Goal: Information Seeking & Learning: Stay updated

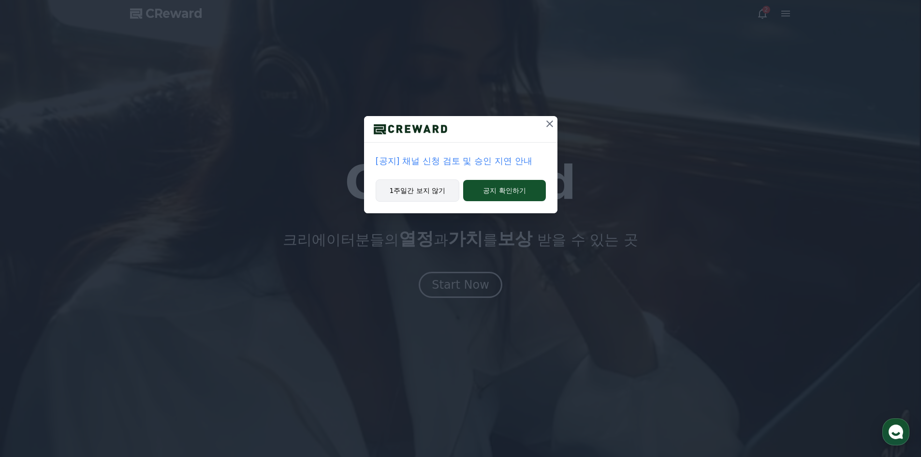
click at [432, 195] on button "1주일간 보지 않기" at bounding box center [417, 190] width 84 height 22
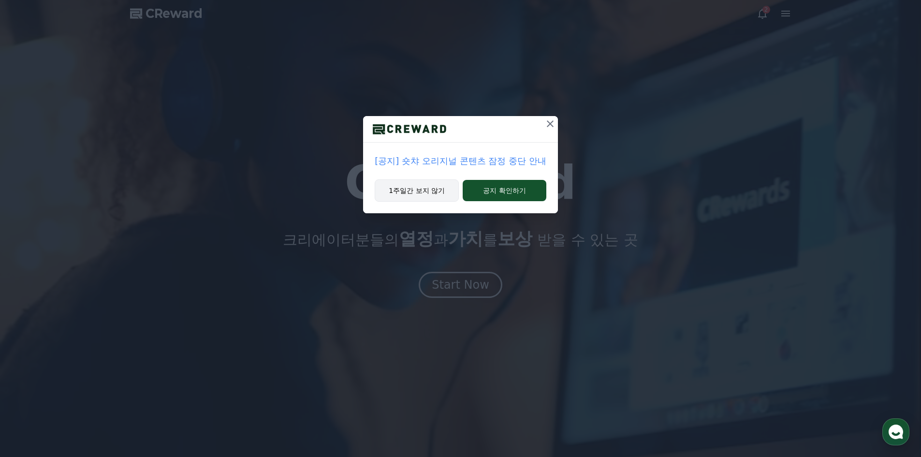
click at [431, 196] on button "1주일간 보지 않기" at bounding box center [417, 190] width 84 height 22
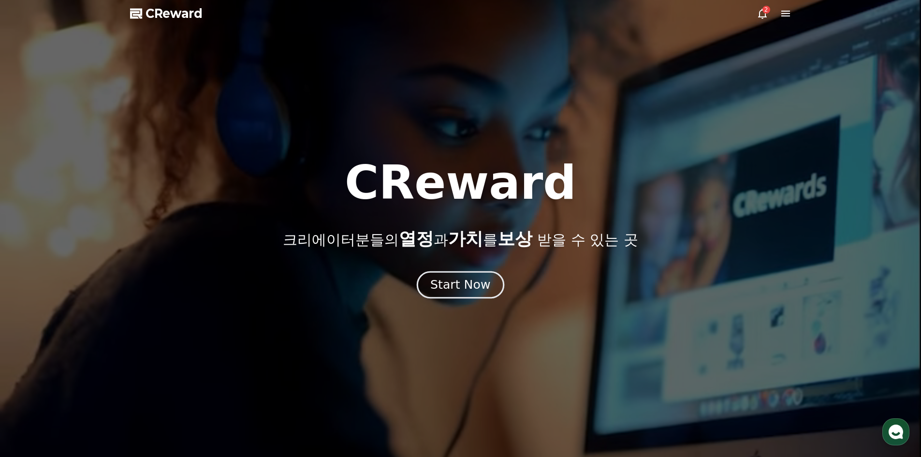
click at [477, 281] on div "Start Now" at bounding box center [460, 284] width 60 height 16
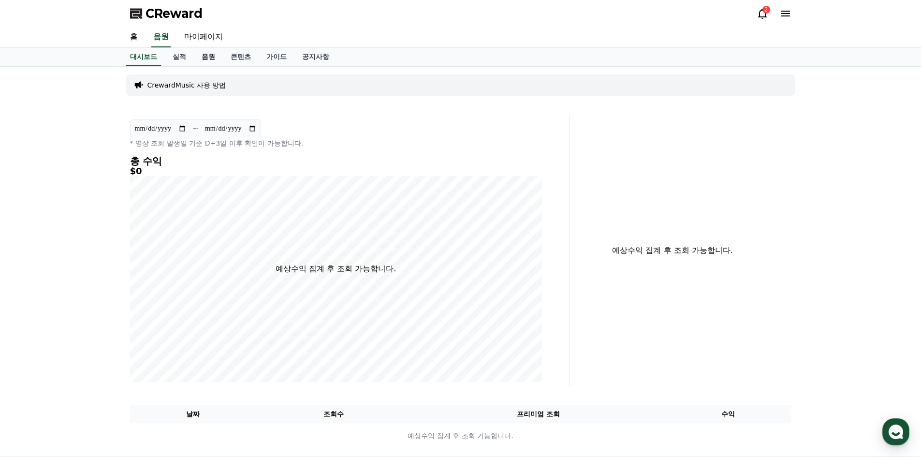
click at [210, 58] on link "음원" at bounding box center [208, 57] width 29 height 18
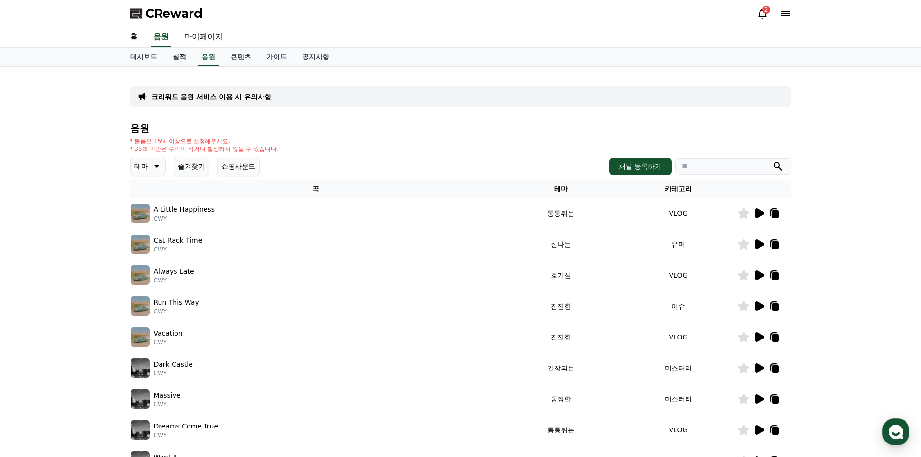
click at [180, 58] on link "실적" at bounding box center [179, 57] width 29 height 18
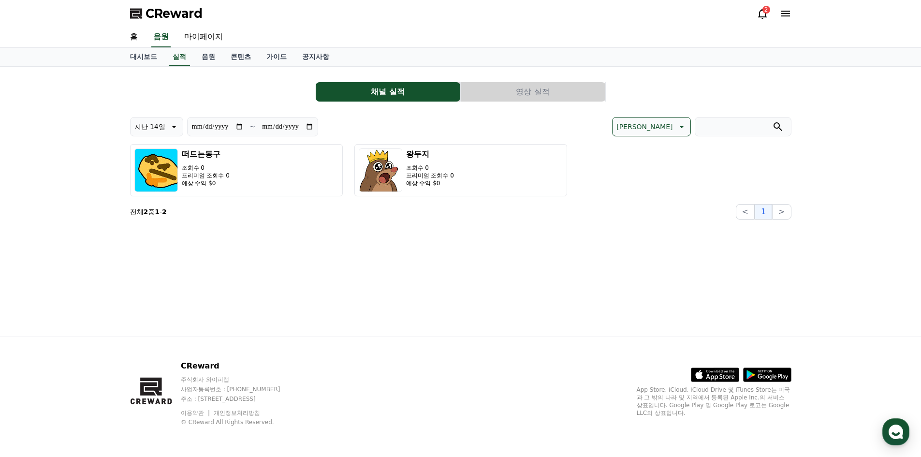
click at [759, 14] on icon at bounding box center [762, 14] width 9 height 10
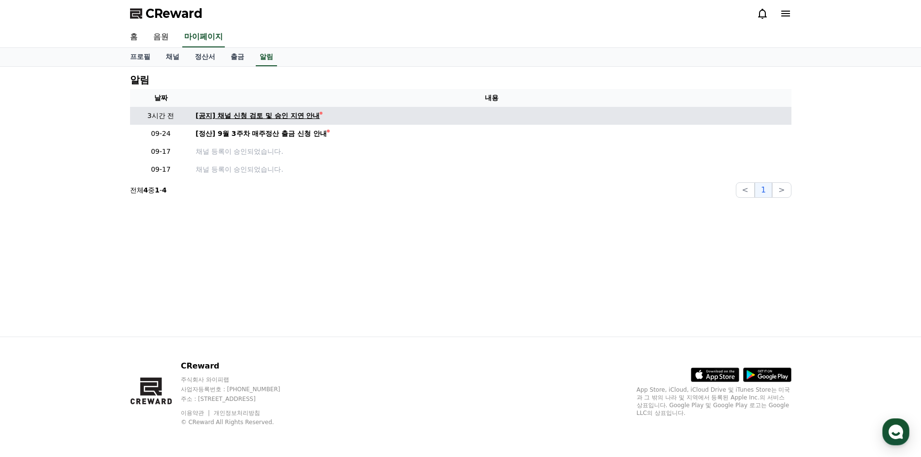
click at [267, 120] on div "[공지] 채널 신청 검토 및 승인 지연 안내" at bounding box center [258, 116] width 124 height 10
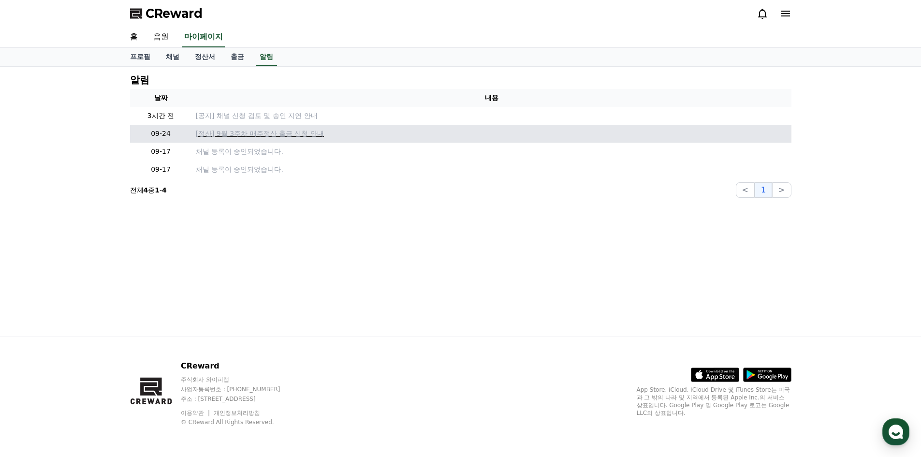
click at [253, 135] on p "[정산] 9월 3주차 매주정산 출금 신청 안내" at bounding box center [491, 134] width 591 height 10
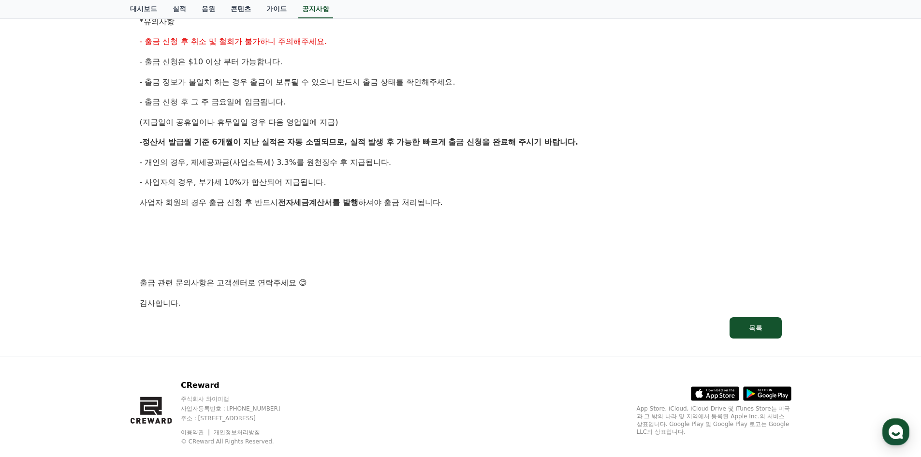
scroll to position [452, 0]
